Goal: Transaction & Acquisition: Subscribe to service/newsletter

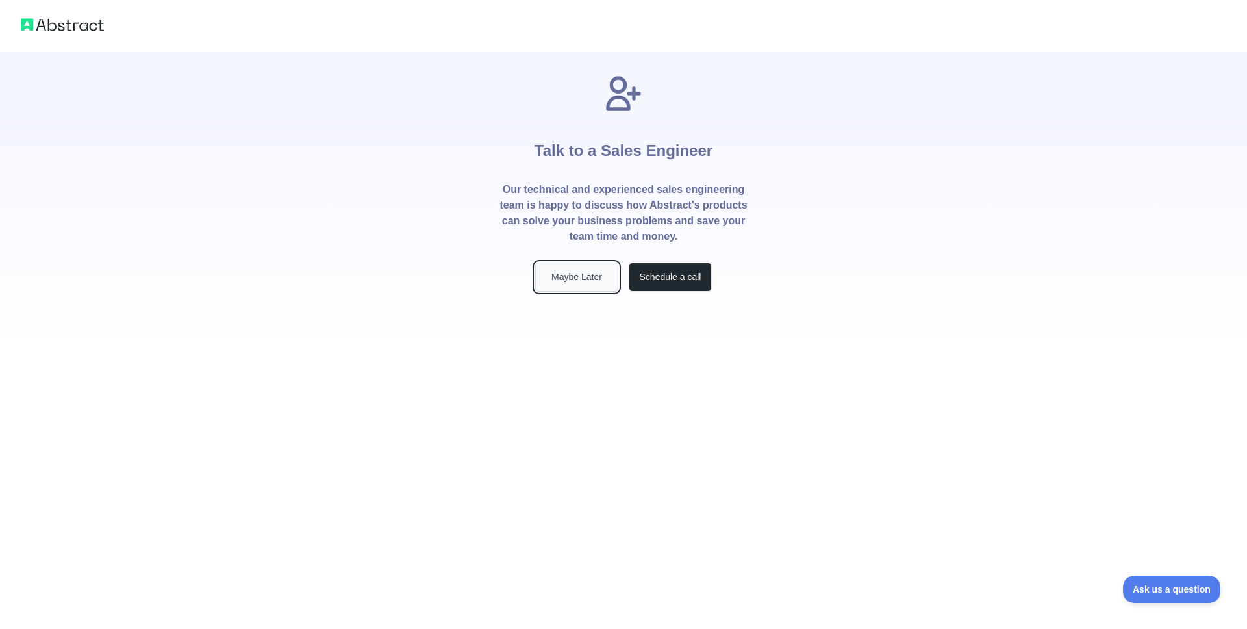
click at [580, 279] on button "Maybe Later" at bounding box center [576, 276] width 83 height 29
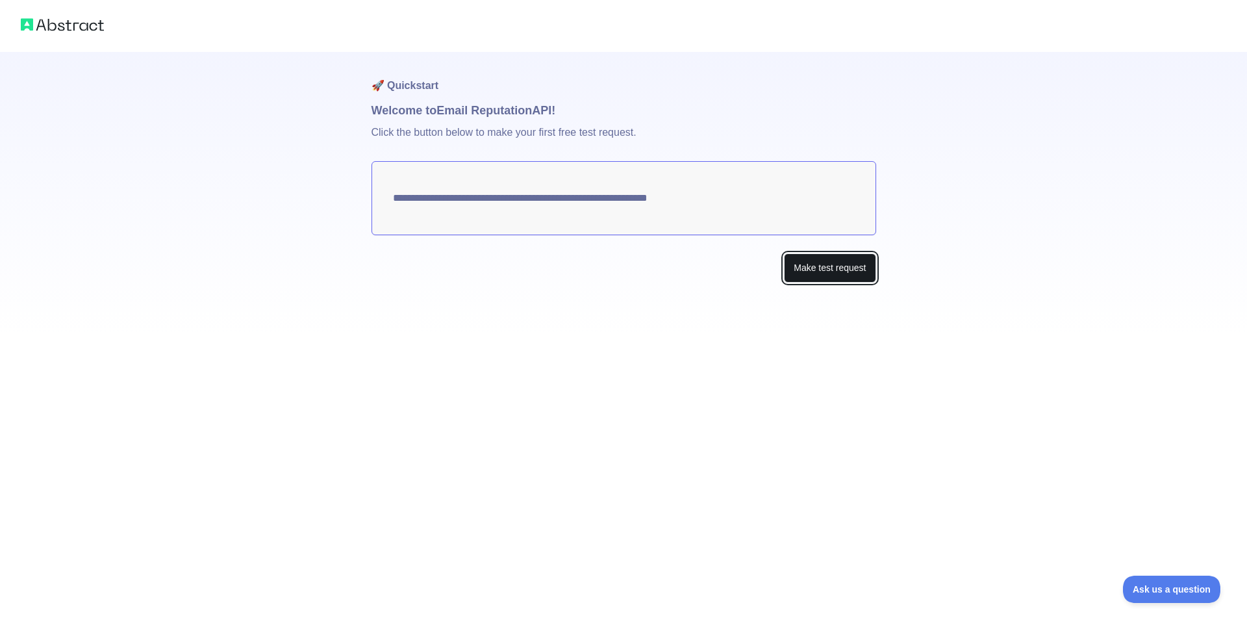
click at [858, 269] on button "Make test request" at bounding box center [830, 267] width 92 height 29
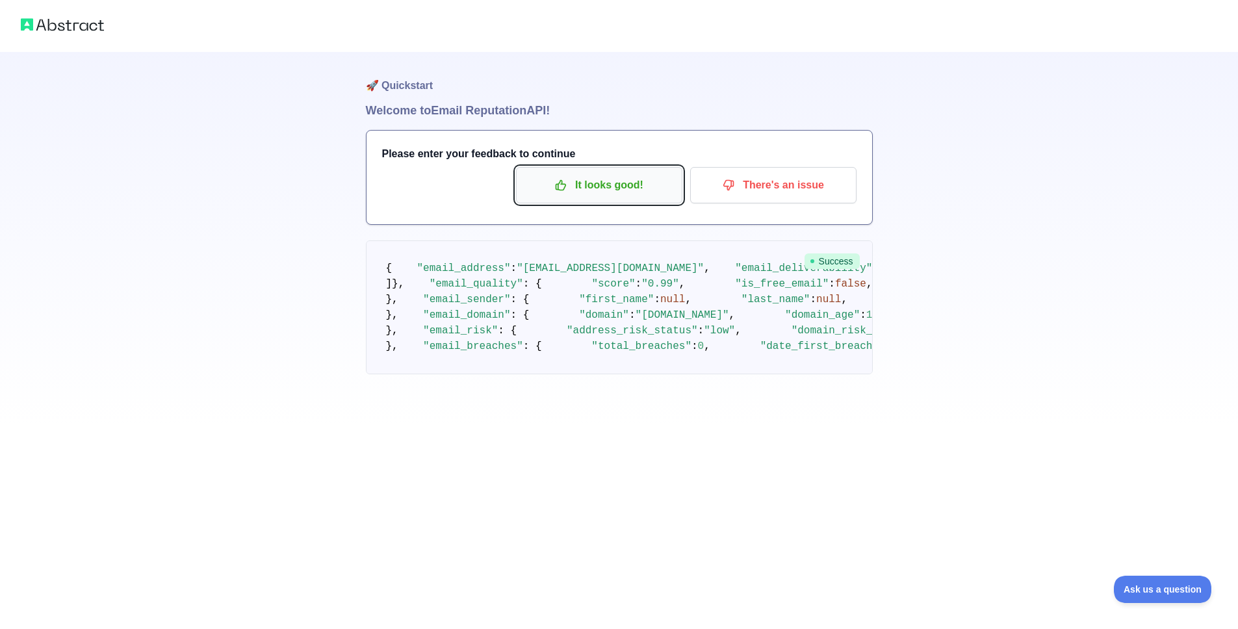
click at [630, 178] on p "It looks good!" at bounding box center [599, 185] width 147 height 22
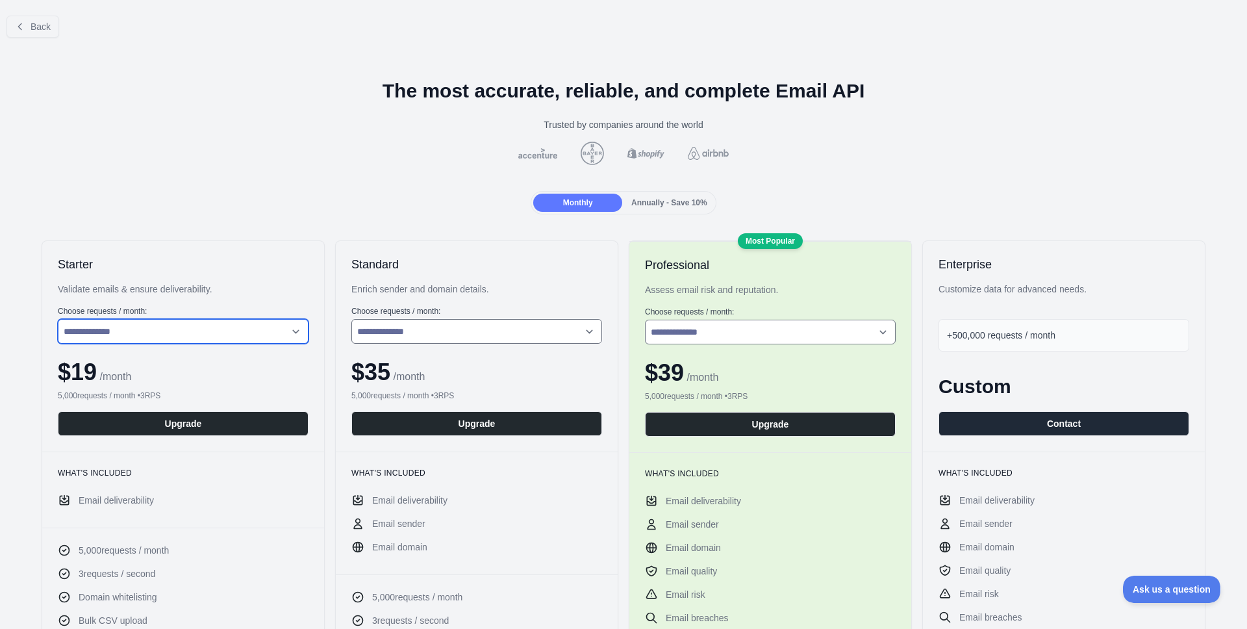
click at [159, 321] on select "**********" at bounding box center [183, 331] width 251 height 25
click at [691, 199] on span "Annually - Save 10%" at bounding box center [669, 202] width 76 height 9
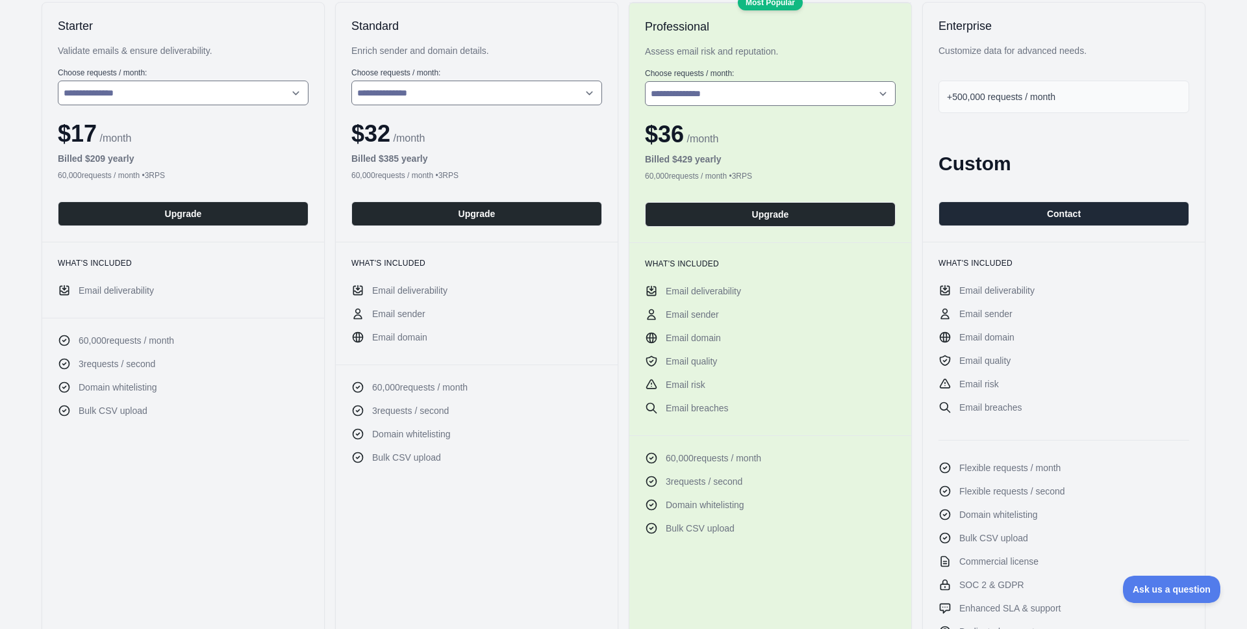
scroll to position [149, 0]
